Goal: Task Accomplishment & Management: Manage account settings

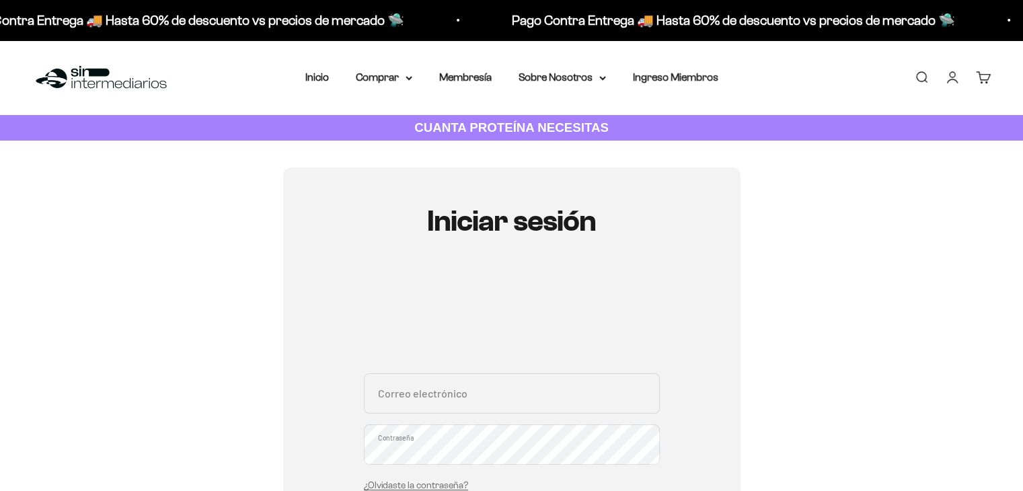
click at [468, 387] on input "Correo electrónico" at bounding box center [512, 393] width 296 height 40
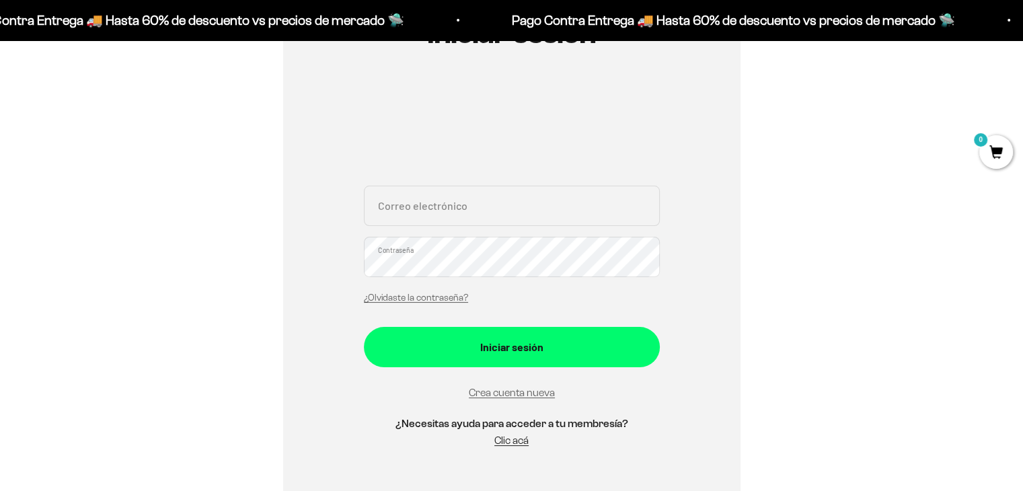
scroll to position [202, 0]
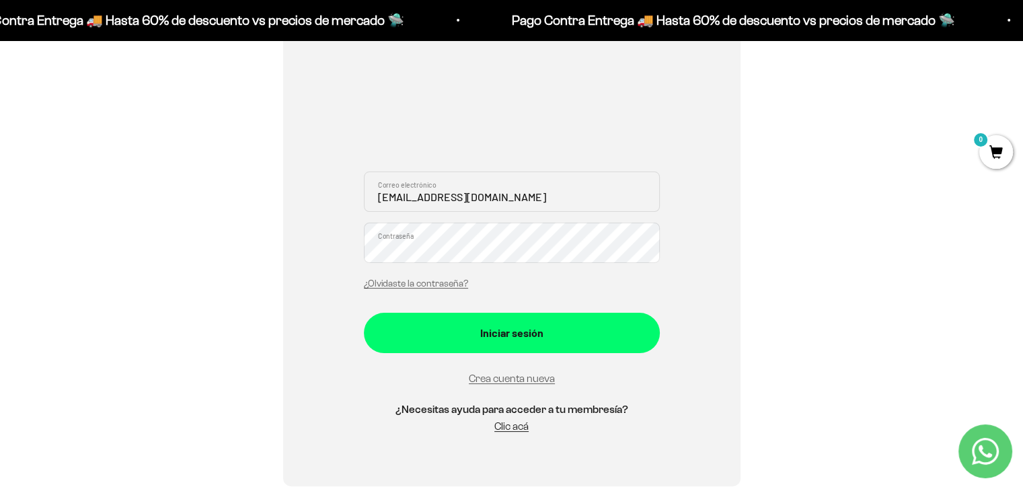
type input "[EMAIL_ADDRESS][DOMAIN_NAME]"
click at [364, 313] on button "Iniciar sesión" at bounding box center [512, 333] width 296 height 40
drag, startPoint x: 482, startPoint y: 286, endPoint x: 487, endPoint y: 273, distance: 13.9
click at [482, 285] on div "karenddiseno@gmail.com Correo electrónico Contraseña ¿Olvidaste la contraseña?" at bounding box center [512, 234] width 296 height 125
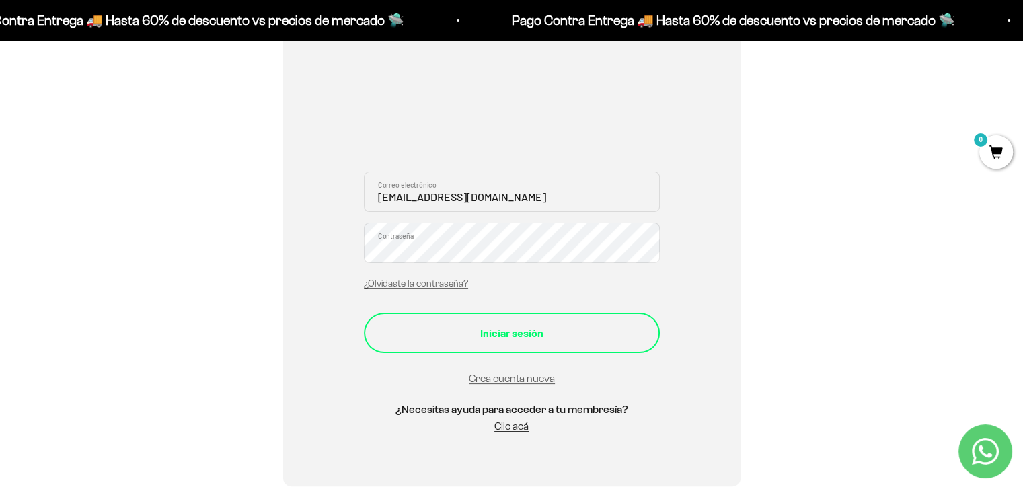
drag, startPoint x: 507, startPoint y: 358, endPoint x: 514, endPoint y: 340, distance: 19.6
click at [507, 357] on form "karenddiseno@gmail.com Correo electrónico Contraseña ¿Olvidaste la contraseña? …" at bounding box center [512, 280] width 296 height 216
click at [515, 337] on div "Iniciar sesión" at bounding box center [512, 332] width 242 height 17
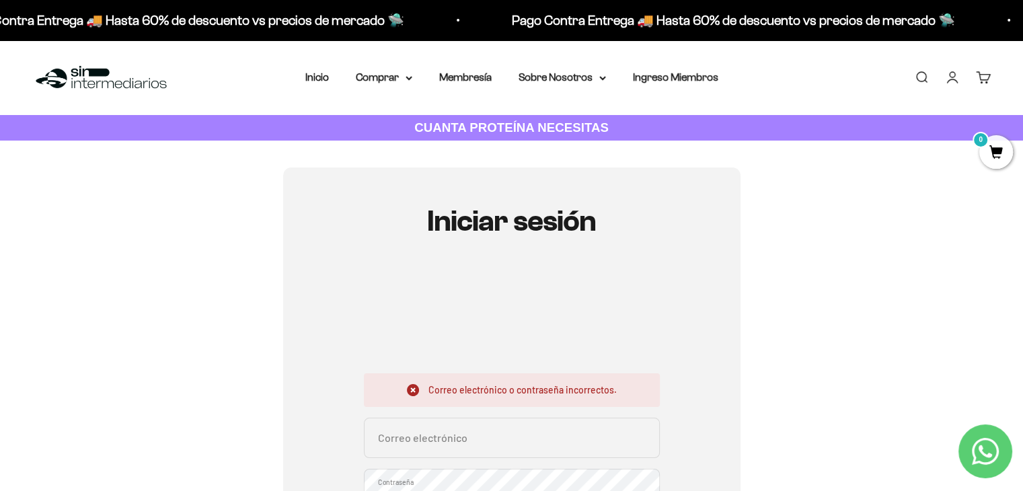
click at [966, 86] on div "Menú Buscar Inicio Comprar Proteínas Ver Todos Whey Iso Vegan Pancakes Pre-Entr…" at bounding box center [511, 77] width 1023 height 75
click at [957, 83] on link "Iniciar sesión" at bounding box center [952, 77] width 15 height 15
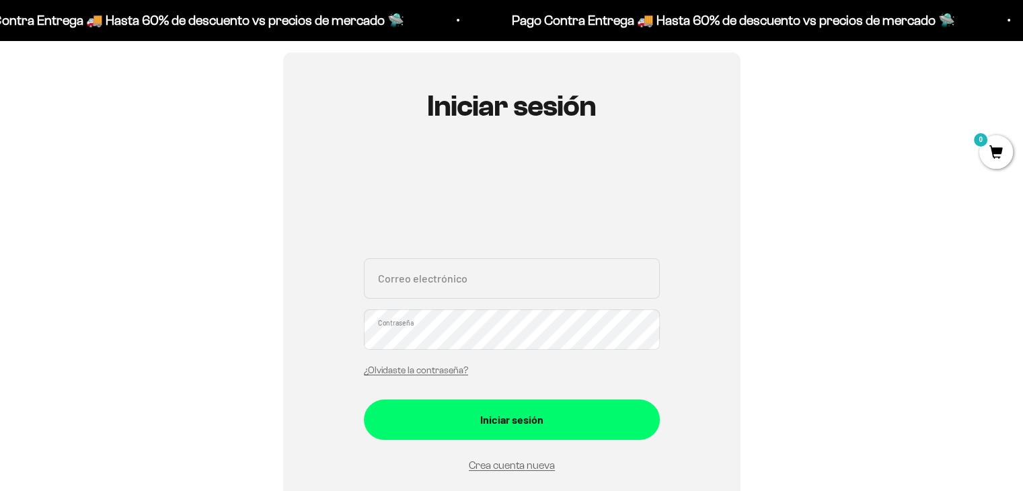
scroll to position [135, 0]
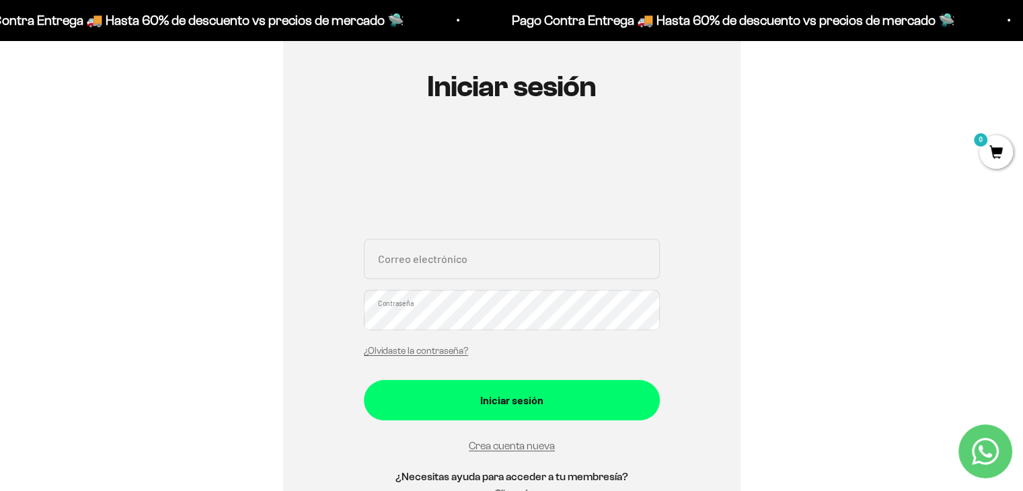
click at [516, 262] on input "Correo electrónico" at bounding box center [512, 259] width 296 height 40
type input "karenddiseno@gmail.com"
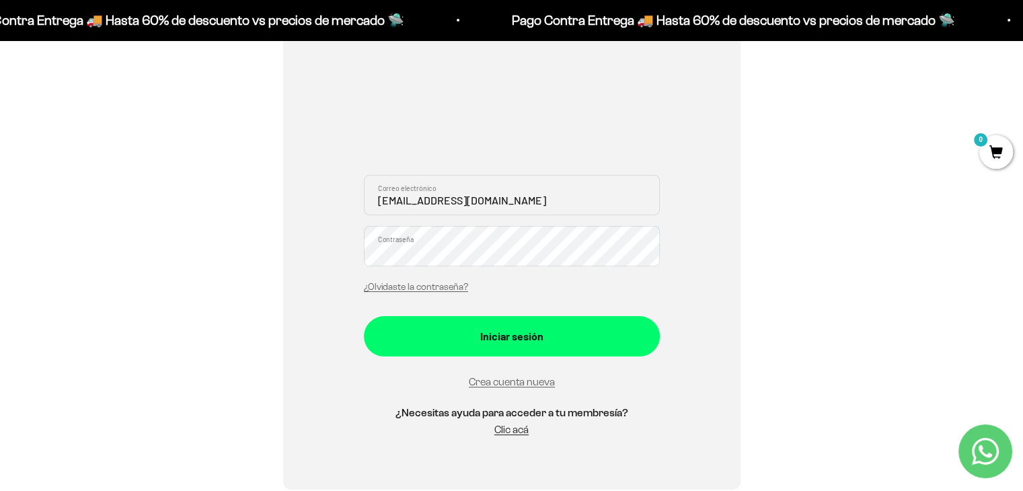
scroll to position [202, 0]
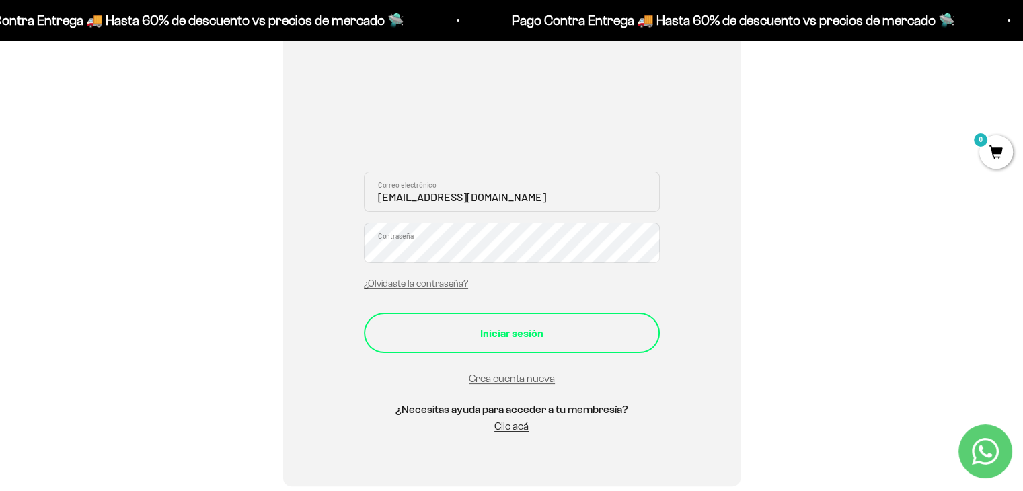
click at [605, 336] on div "Iniciar sesión" at bounding box center [512, 332] width 242 height 17
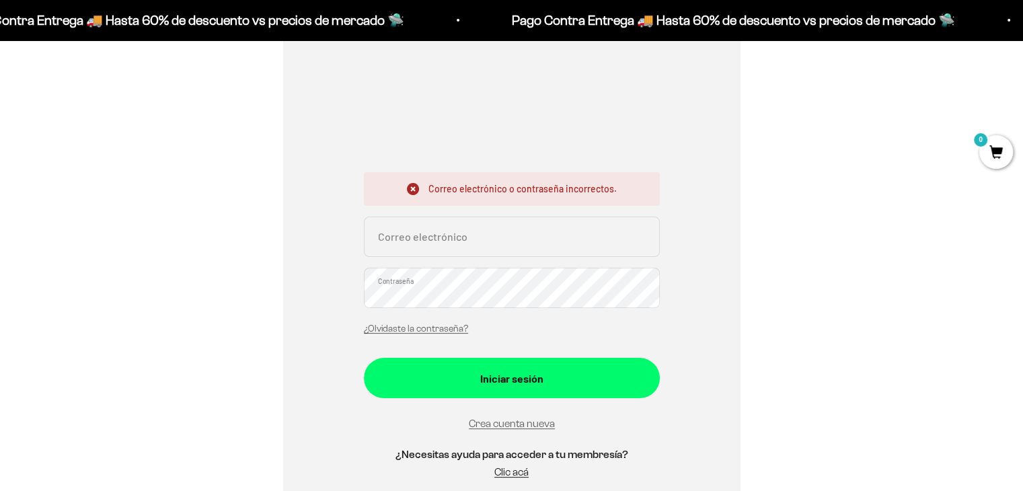
scroll to position [202, 0]
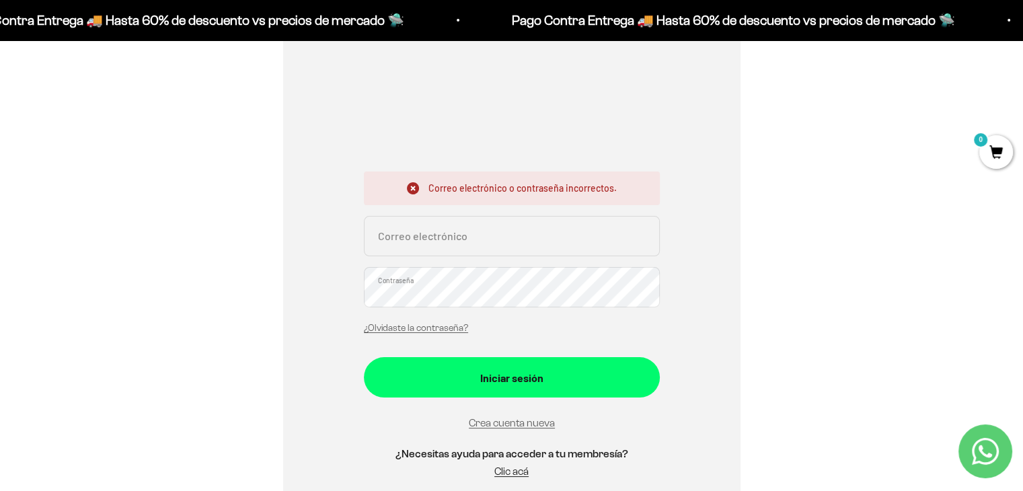
drag, startPoint x: 420, startPoint y: 324, endPoint x: 426, endPoint y: 334, distance: 11.2
click at [420, 326] on link "¿Olvidaste la contraseña?" at bounding box center [416, 328] width 104 height 10
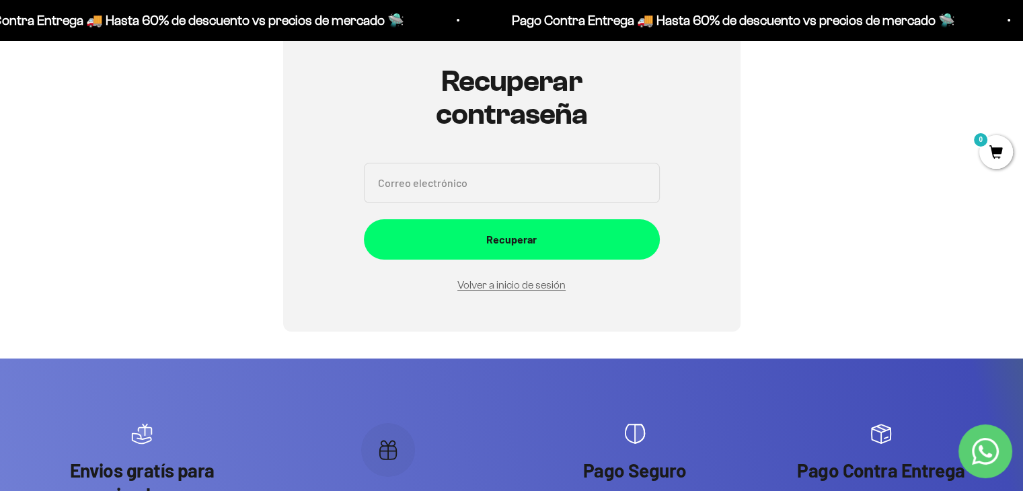
scroll to position [135, 0]
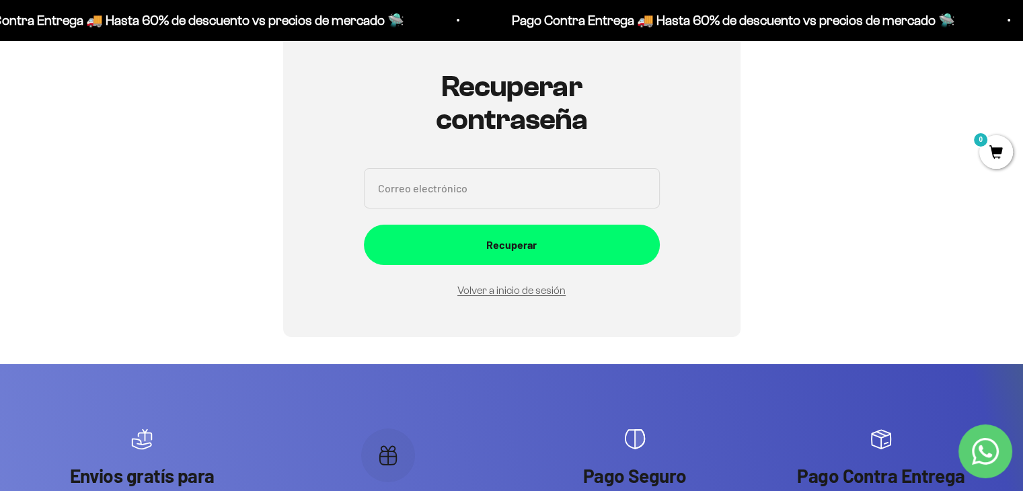
click at [522, 192] on input "Correo electrónico" at bounding box center [512, 188] width 296 height 40
drag, startPoint x: 438, startPoint y: 197, endPoint x: 424, endPoint y: 199, distance: 13.6
click at [427, 200] on input "Correo electrónico" at bounding box center [512, 188] width 296 height 40
type input "[EMAIL_ADDRESS][DOMAIN_NAME]"
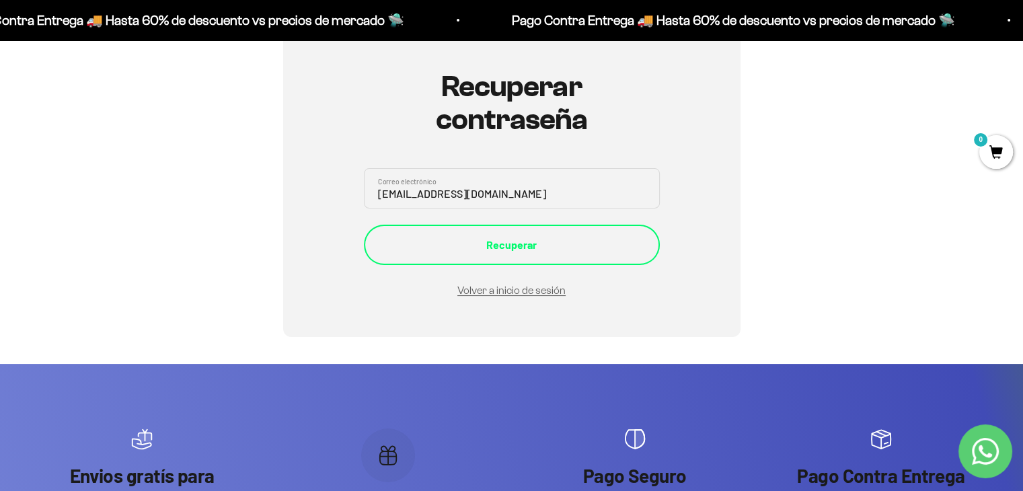
click at [451, 248] on div "Recuperar" at bounding box center [512, 244] width 242 height 17
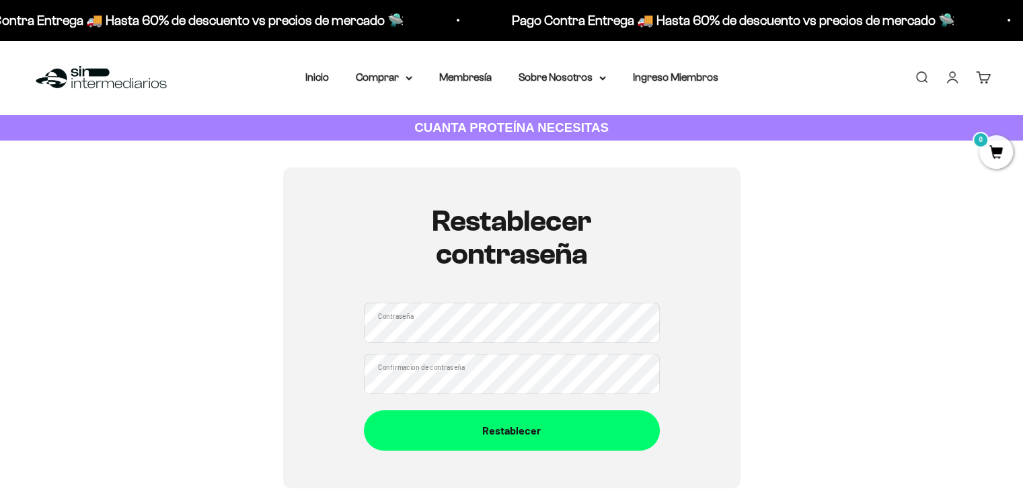
click at [431, 345] on div "Contraseña Confirmación de contraseña" at bounding box center [512, 348] width 296 height 91
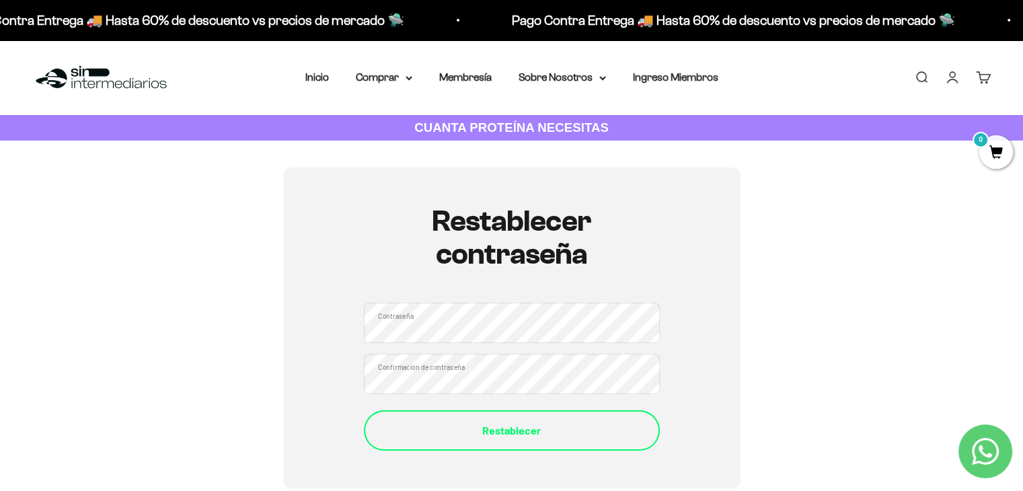
click at [474, 434] on div "Restablecer" at bounding box center [512, 430] width 242 height 17
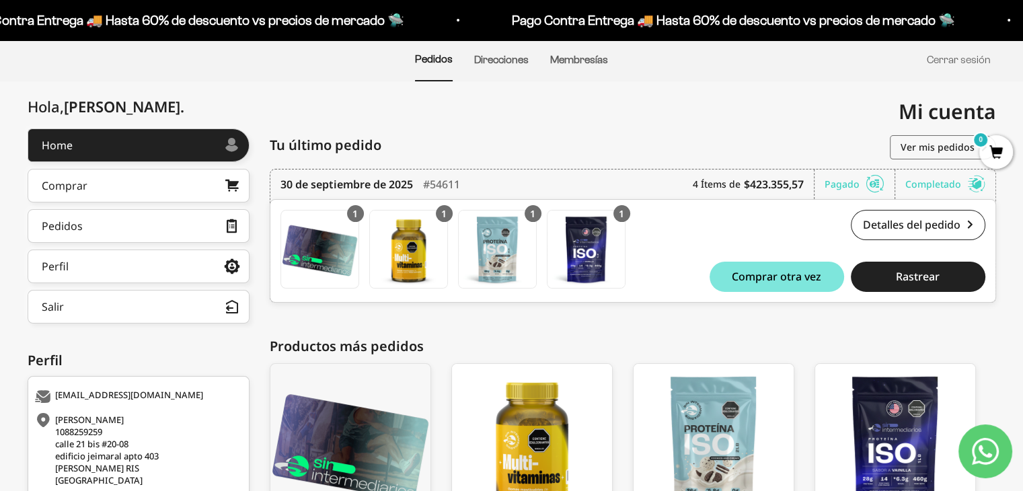
scroll to position [135, 0]
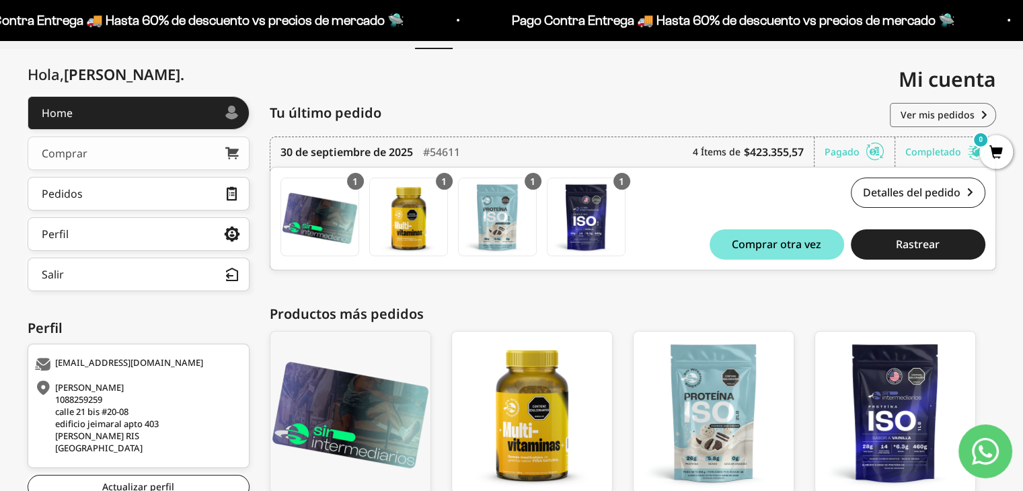
click at [118, 155] on link "Comprar" at bounding box center [139, 154] width 222 height 34
